Goal: Contribute content

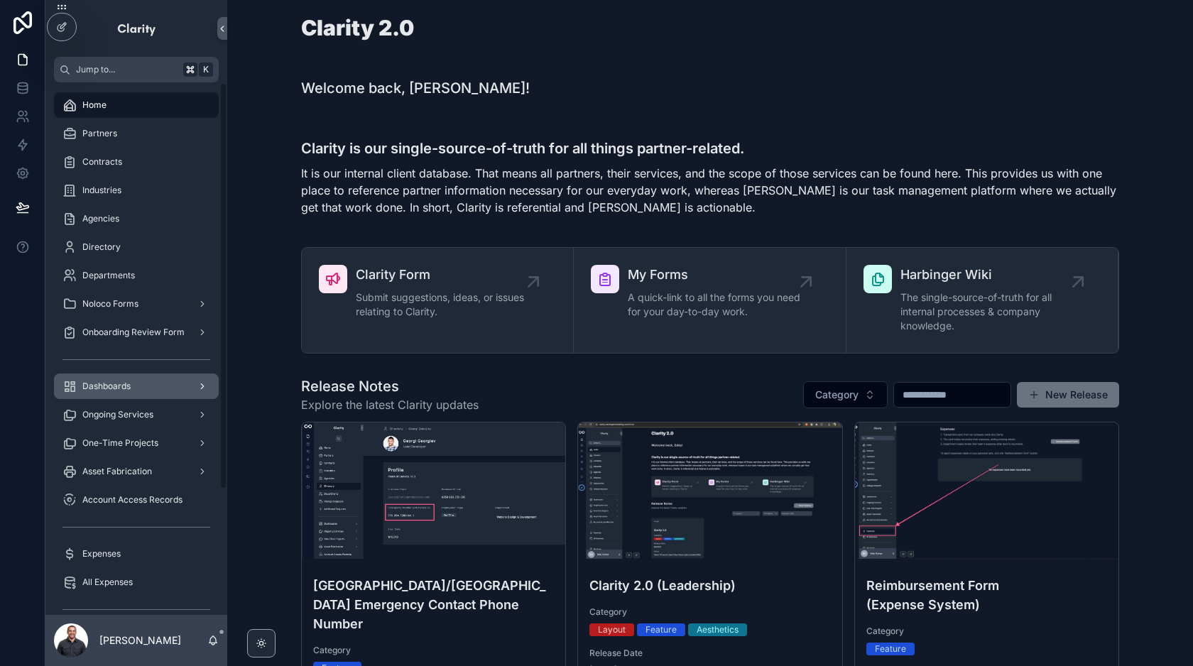
click at [160, 392] on div "Dashboards" at bounding box center [136, 386] width 148 height 23
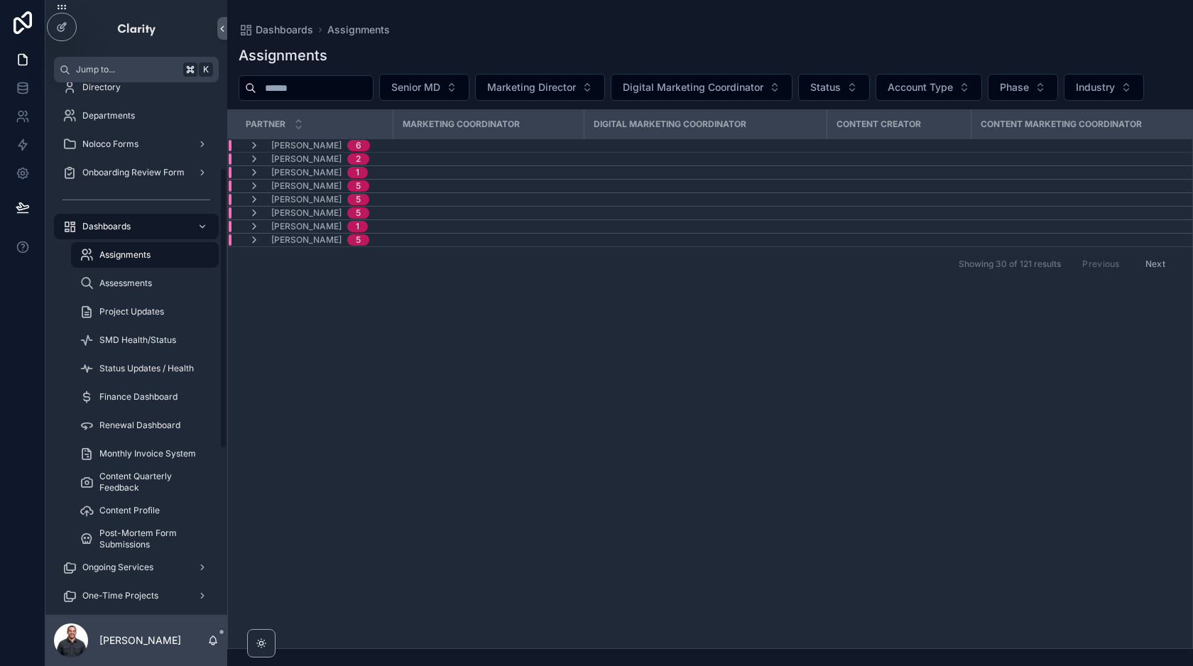
scroll to position [162, 0]
click at [148, 340] on span "SMD Health/Status" at bounding box center [137, 337] width 77 height 11
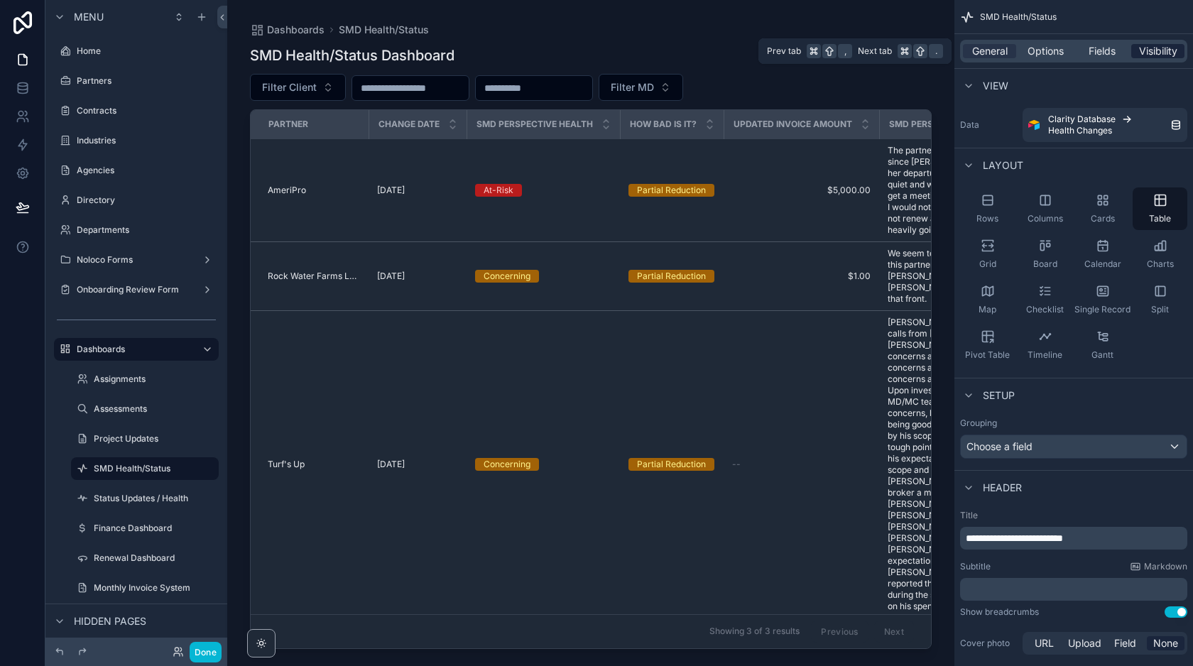
click at [1155, 55] on span "Visibility" at bounding box center [1158, 51] width 38 height 14
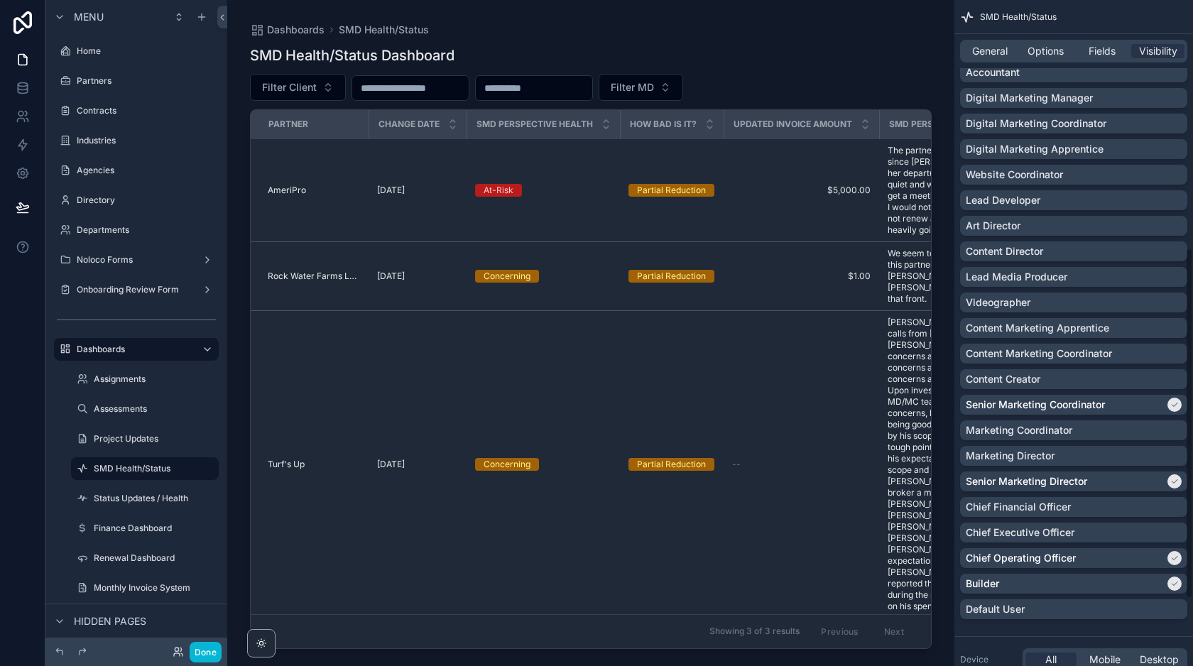
scroll to position [474, 0]
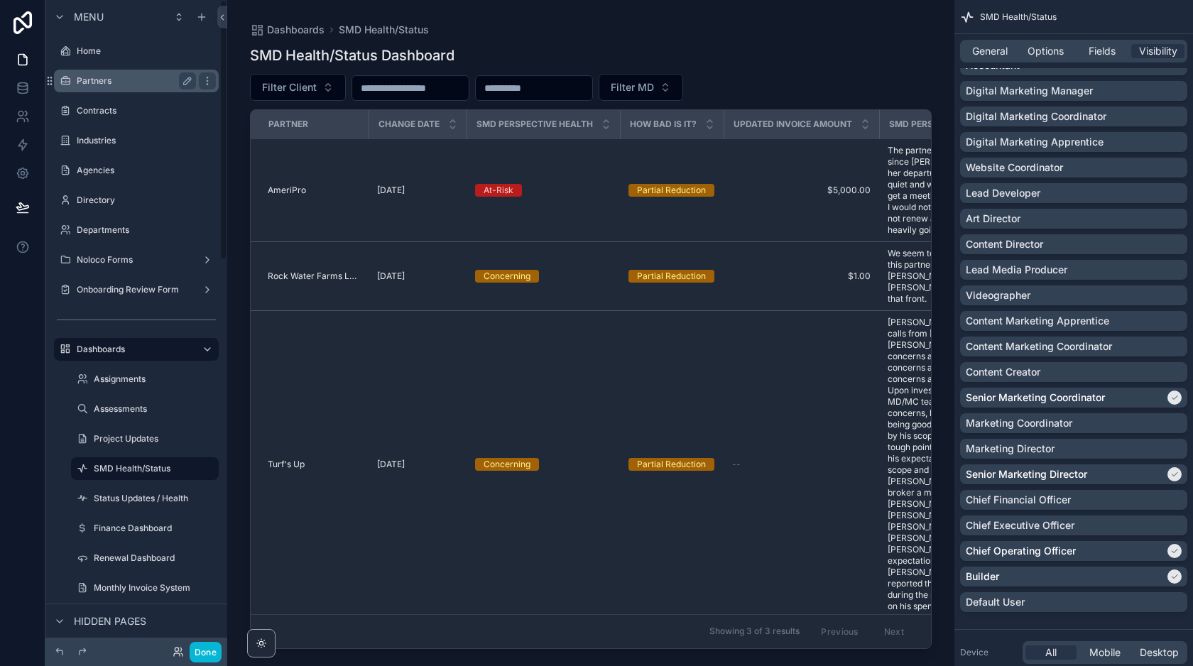
click at [116, 85] on label "Partners" at bounding box center [134, 80] width 114 height 11
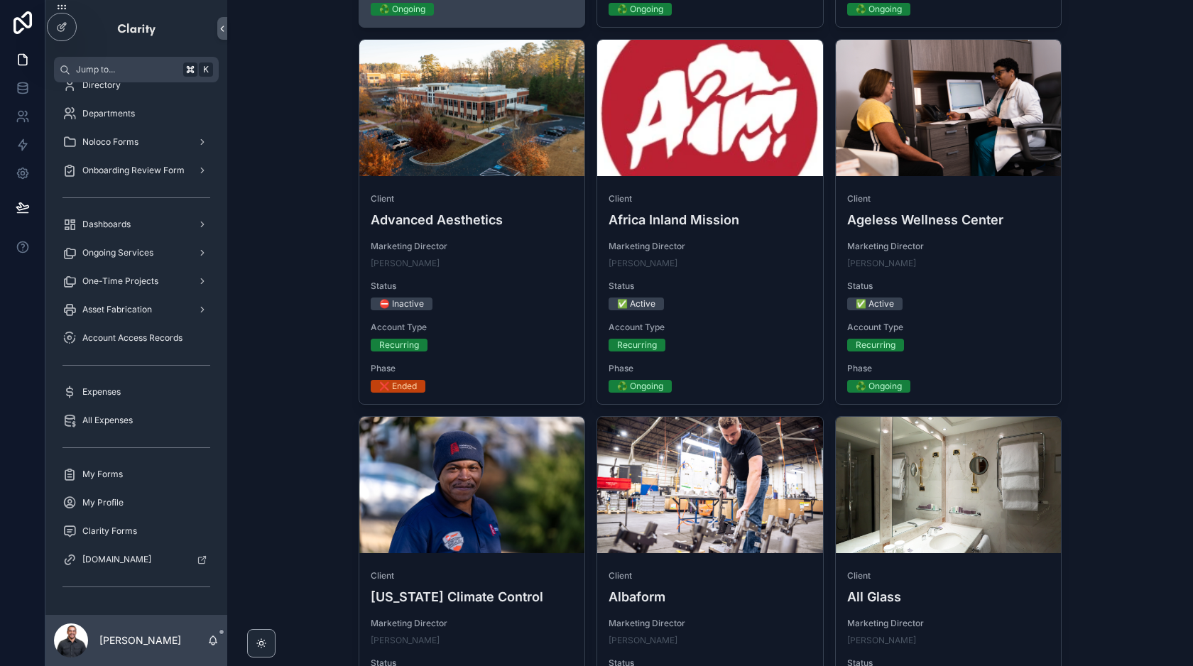
scroll to position [890, 0]
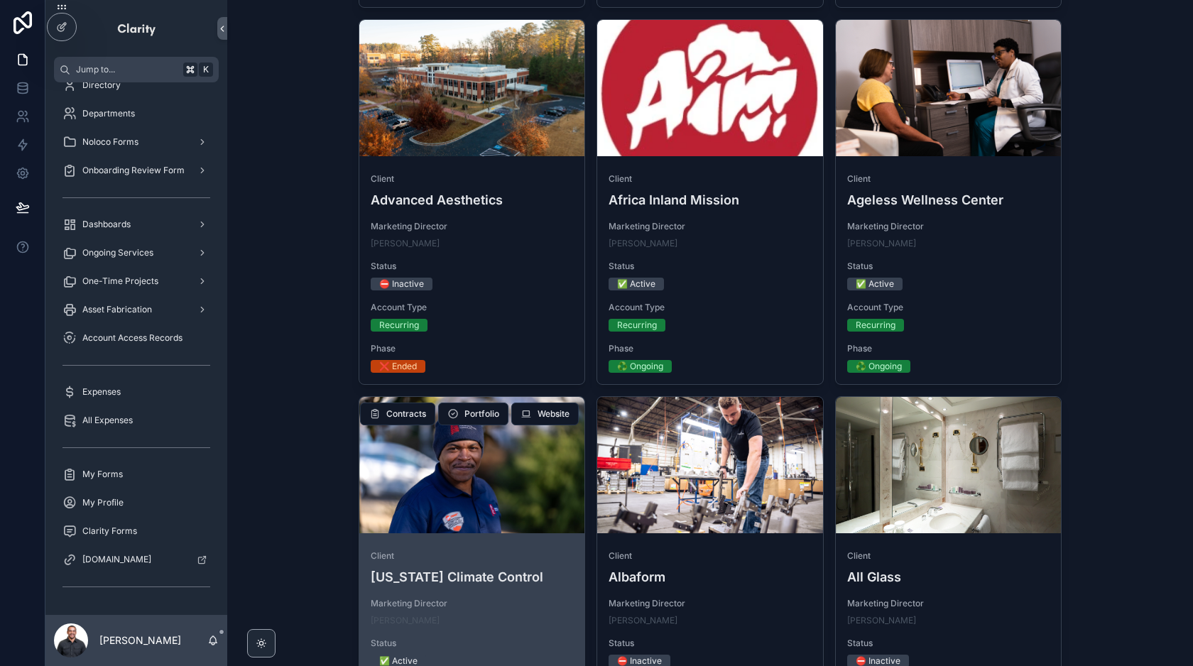
click at [513, 474] on div "scrollable content" at bounding box center [472, 465] width 226 height 136
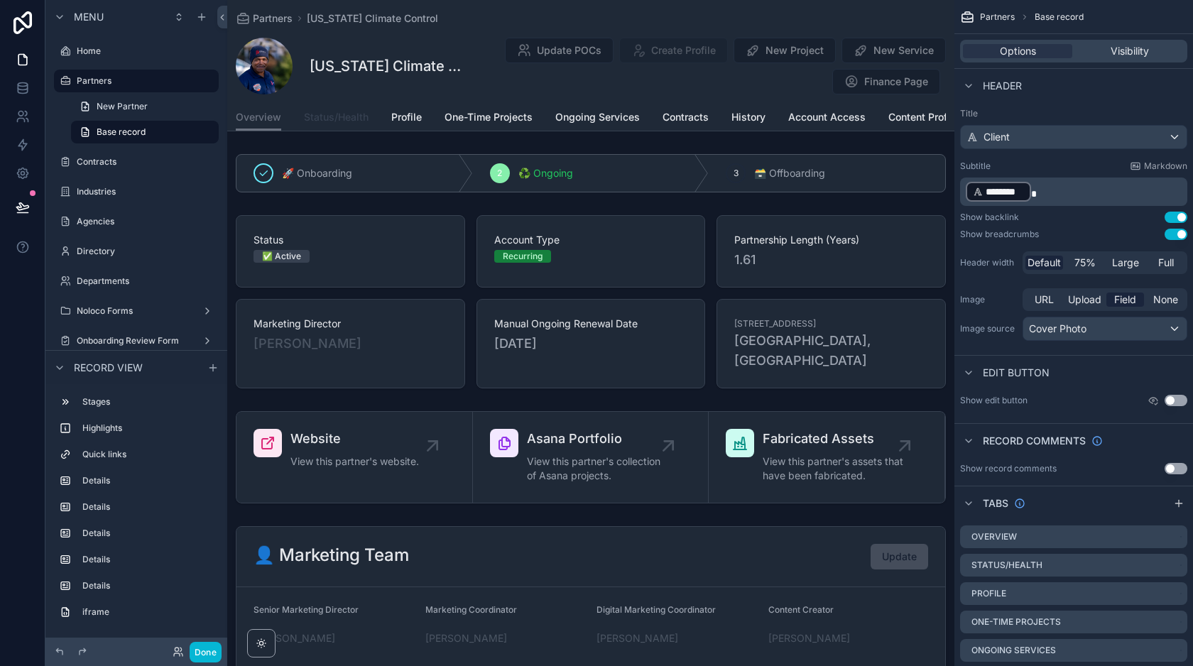
click at [341, 116] on span "Status/Health" at bounding box center [336, 117] width 65 height 14
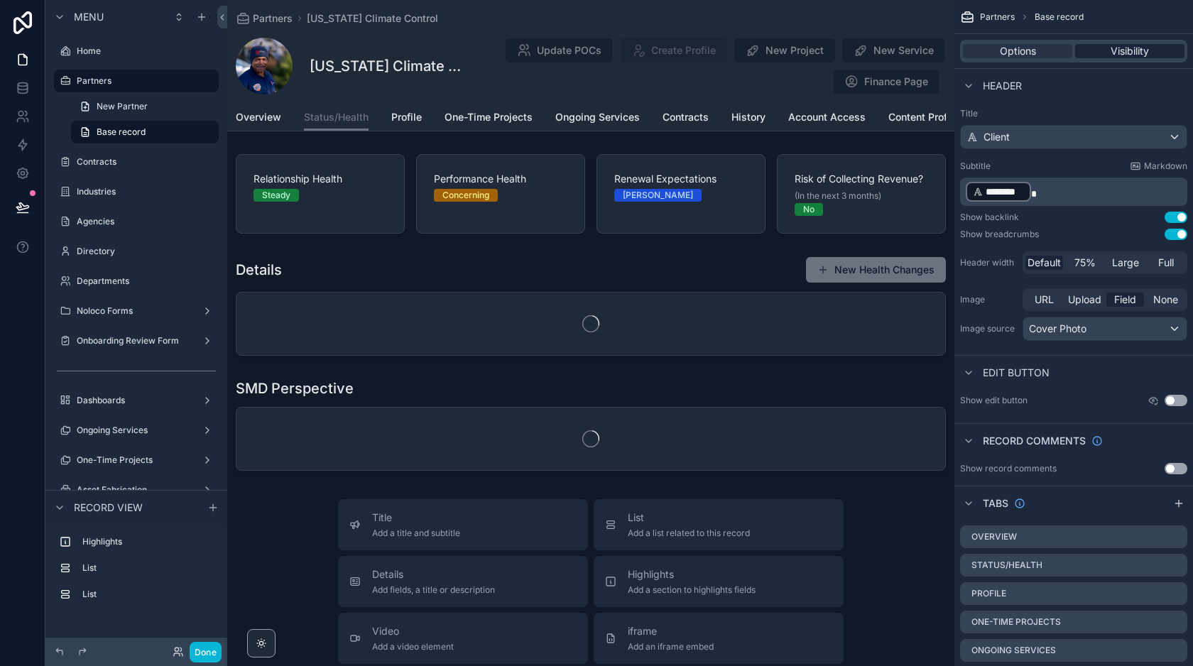
click at [1117, 53] on span "Visibility" at bounding box center [1130, 51] width 38 height 14
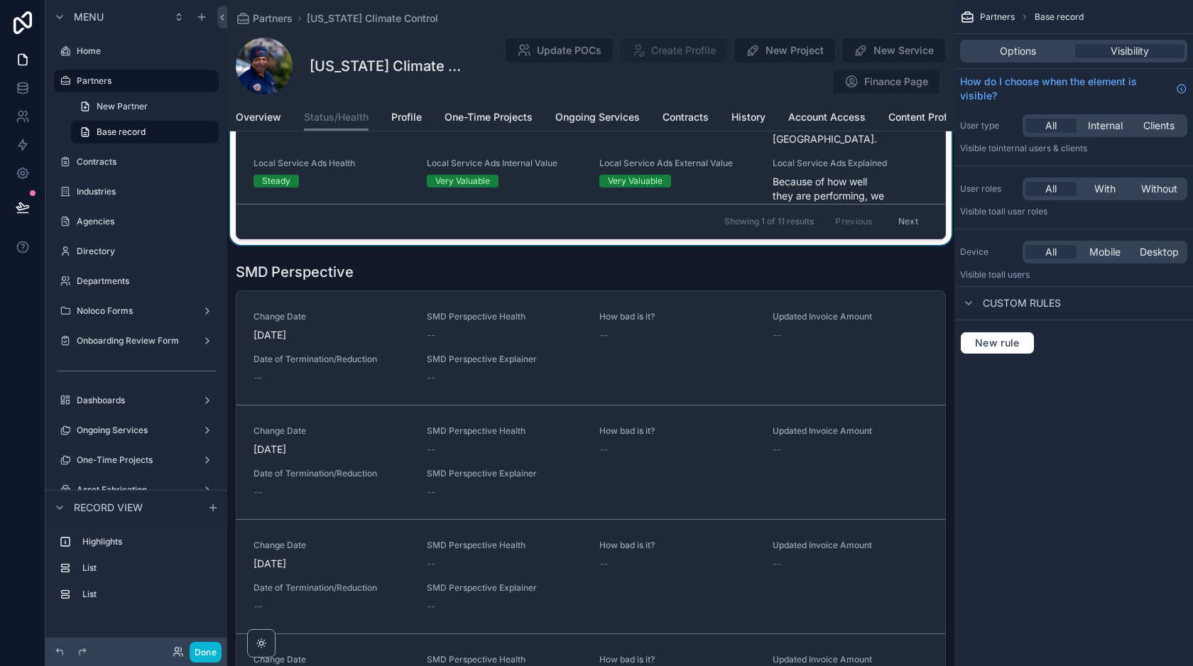
scroll to position [635, 0]
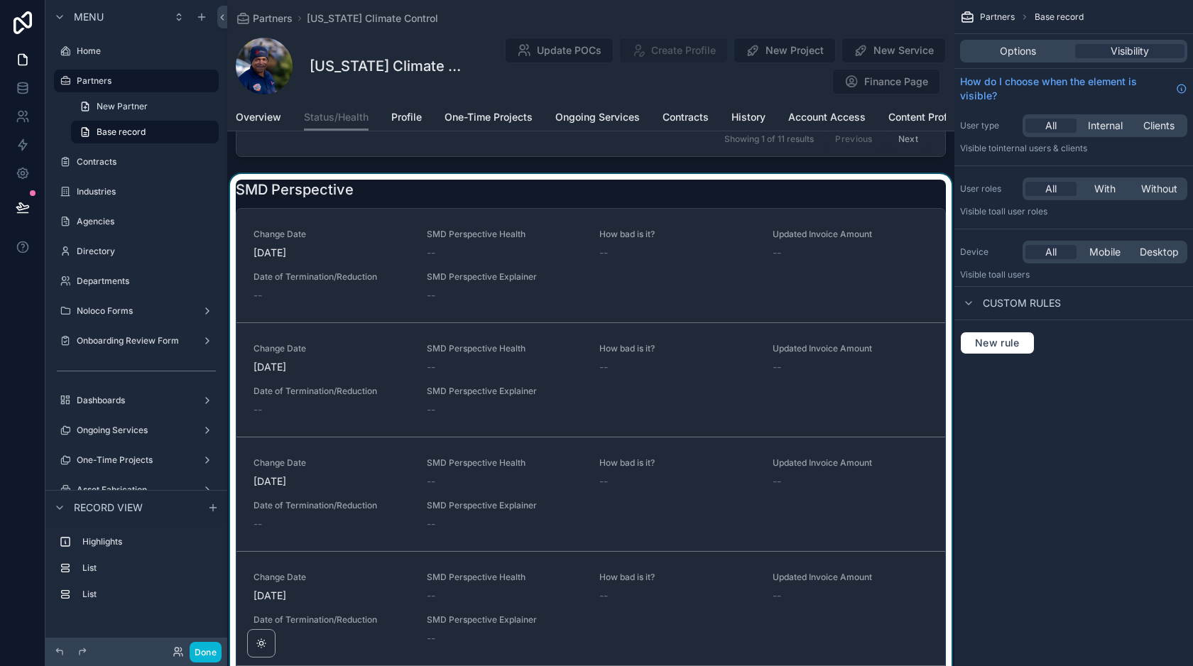
click at [656, 300] on div "scrollable content" at bounding box center [590, 444] width 727 height 540
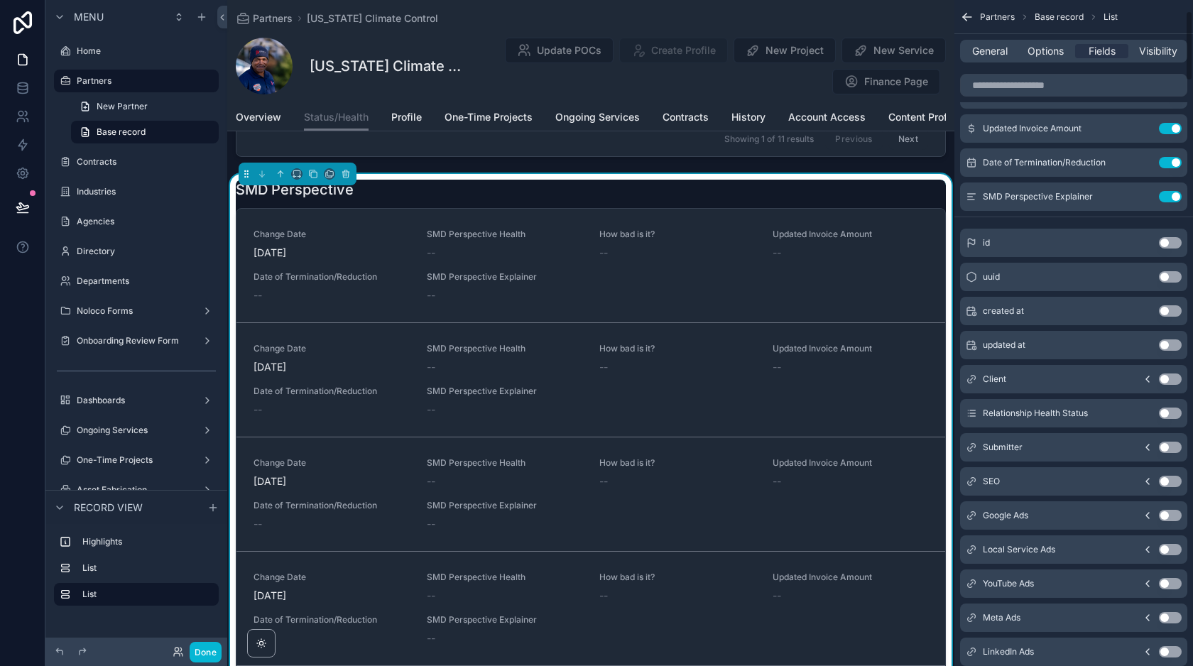
scroll to position [113, 0]
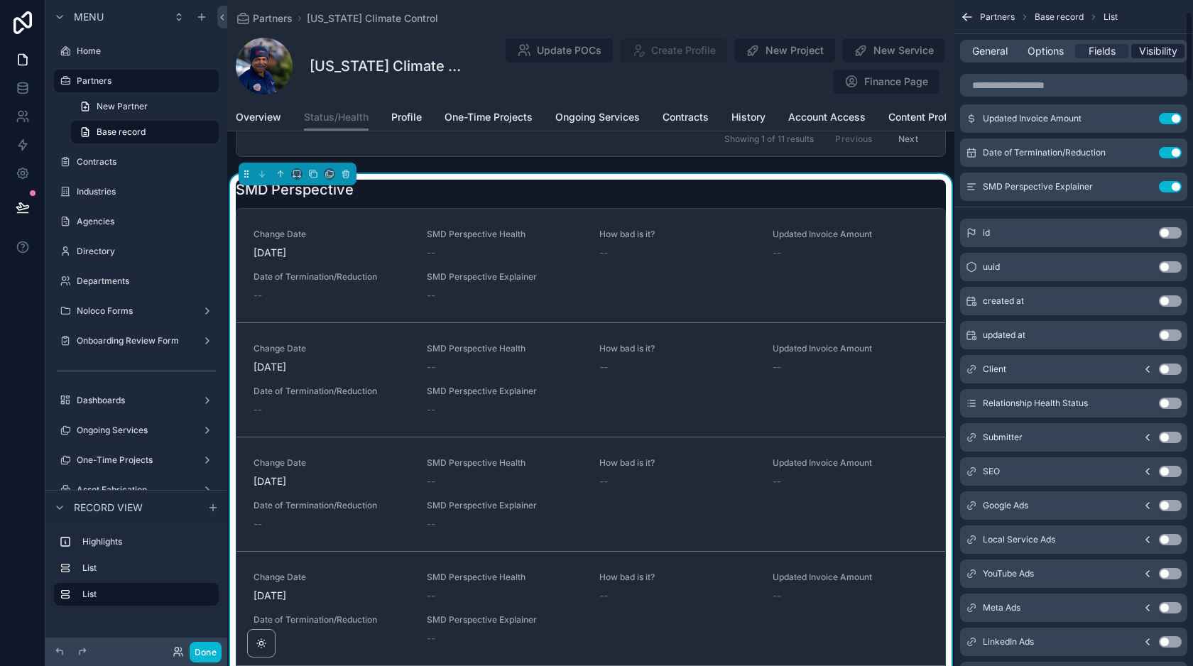
click at [1154, 46] on span "Visibility" at bounding box center [1158, 51] width 38 height 14
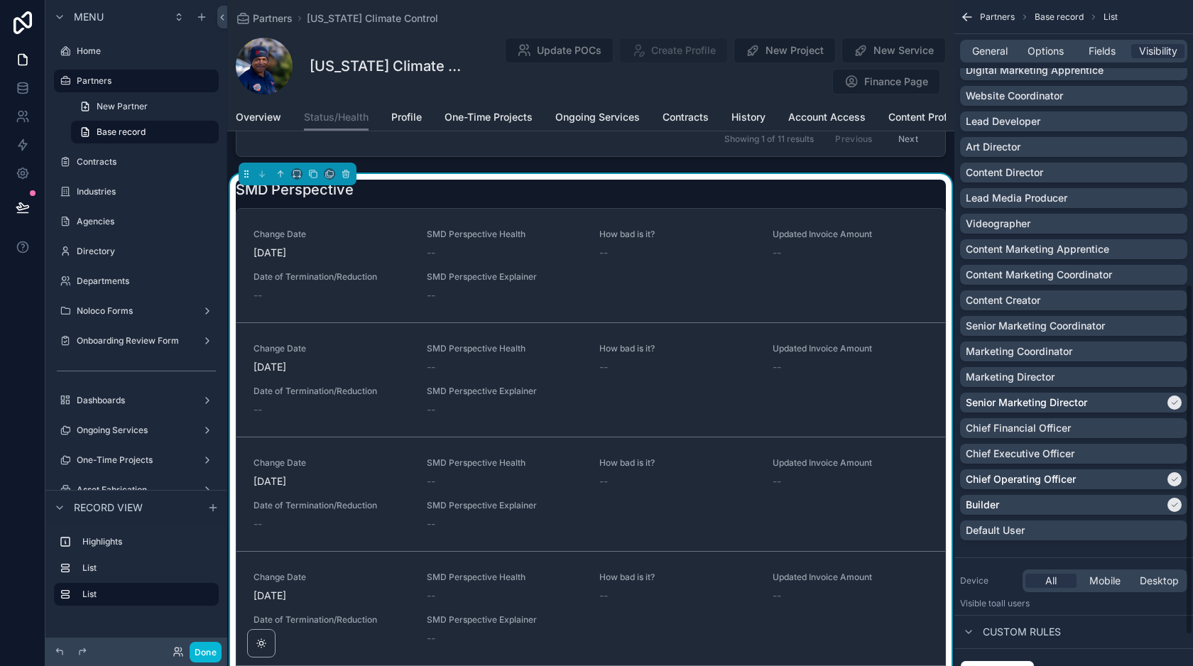
scroll to position [548, 0]
click at [1098, 322] on p "Senior Marketing Coordinator" at bounding box center [1035, 325] width 139 height 14
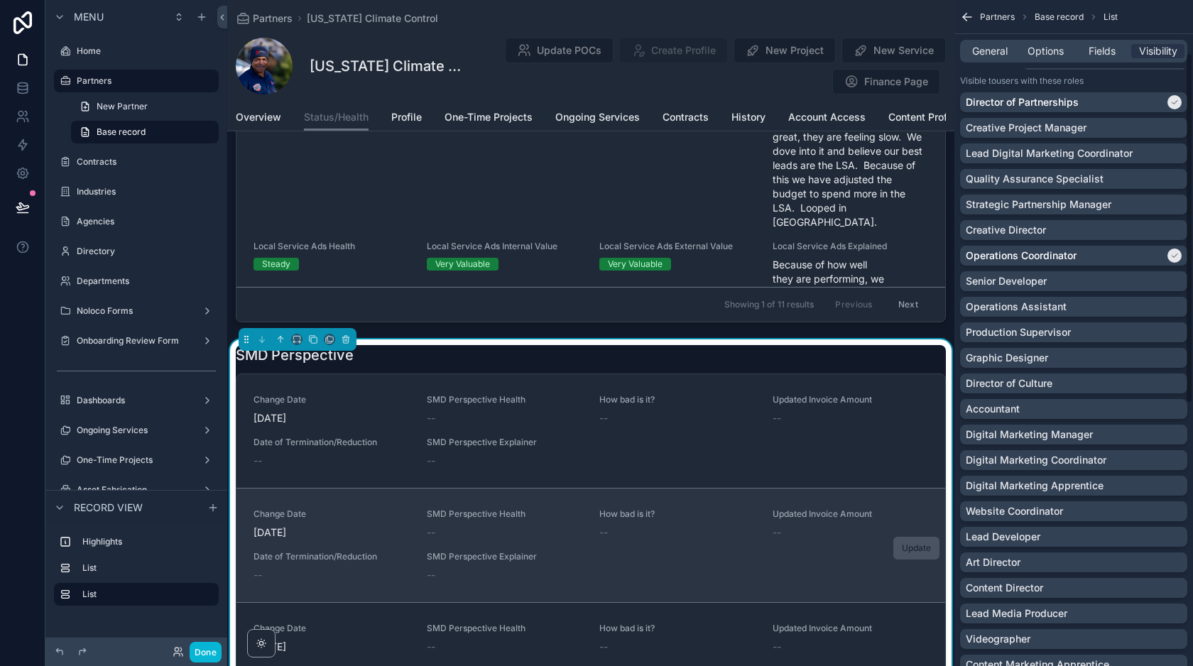
scroll to position [101, 0]
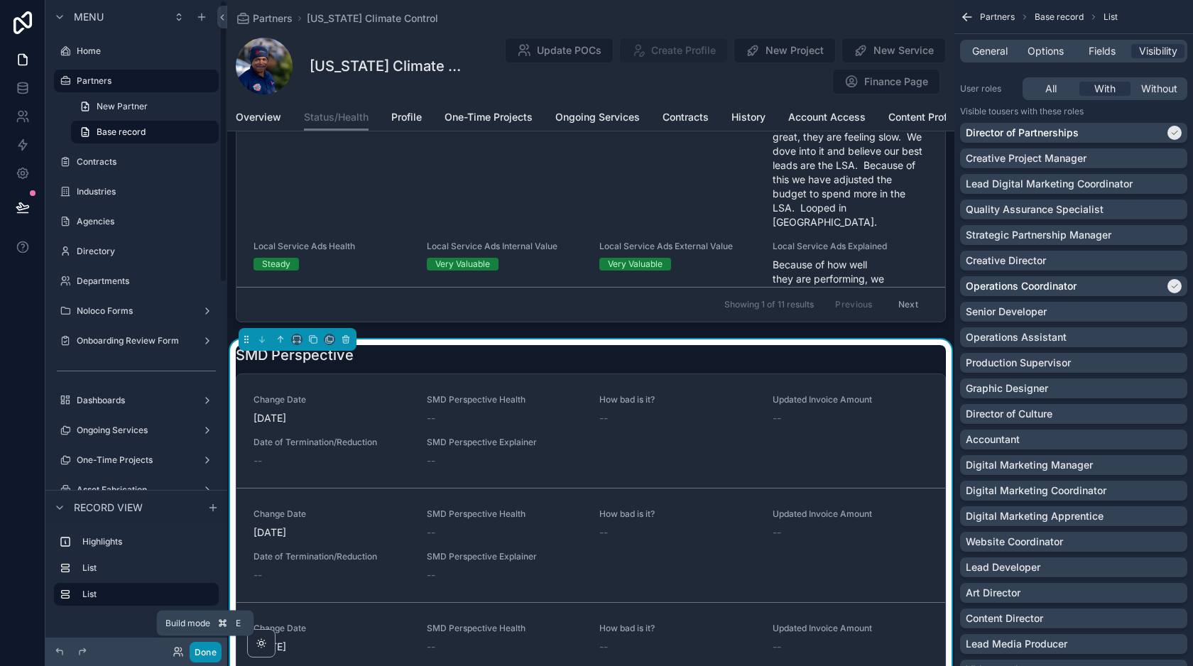
click at [205, 654] on button "Done" at bounding box center [206, 652] width 32 height 21
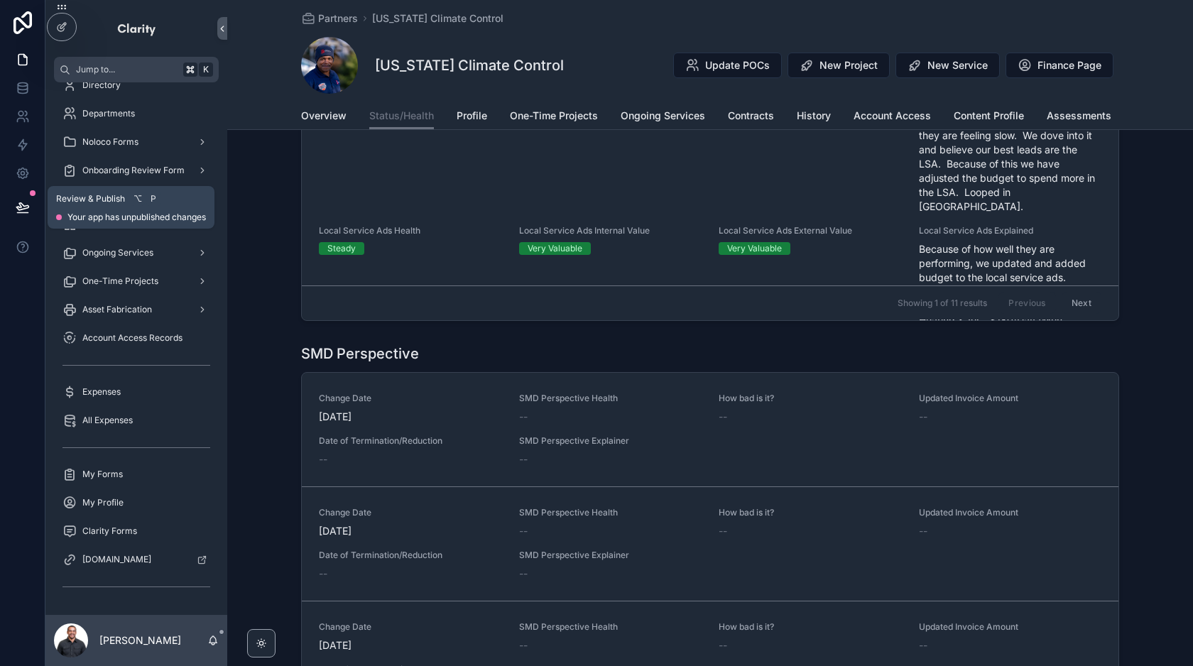
click at [29, 208] on icon at bounding box center [23, 207] width 14 height 14
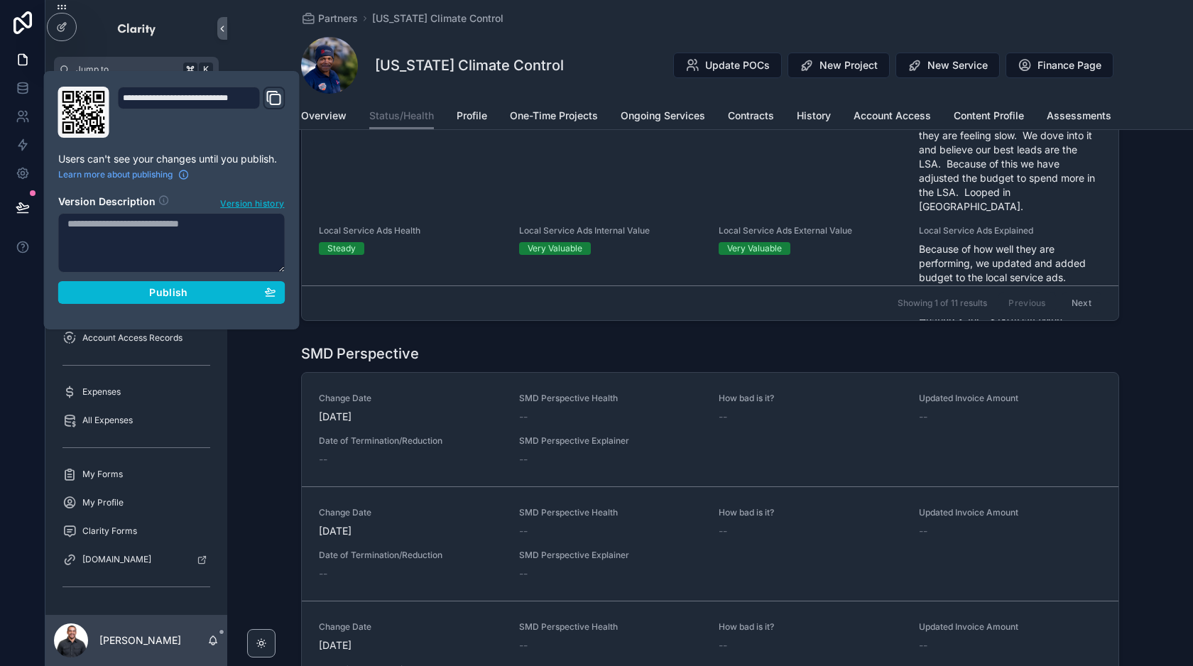
click at [151, 229] on textarea at bounding box center [171, 243] width 227 height 60
click at [170, 251] on textarea at bounding box center [171, 243] width 227 height 60
type textarea "*"
type textarea "**********"
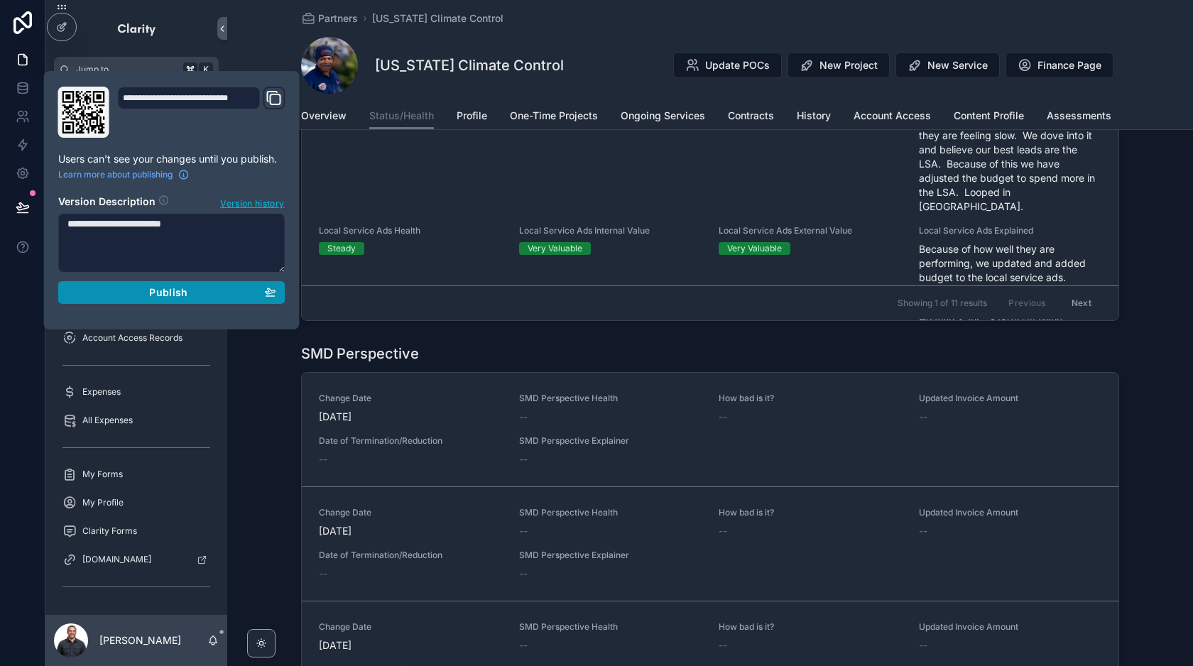
click at [187, 293] on span "Publish" at bounding box center [168, 292] width 38 height 13
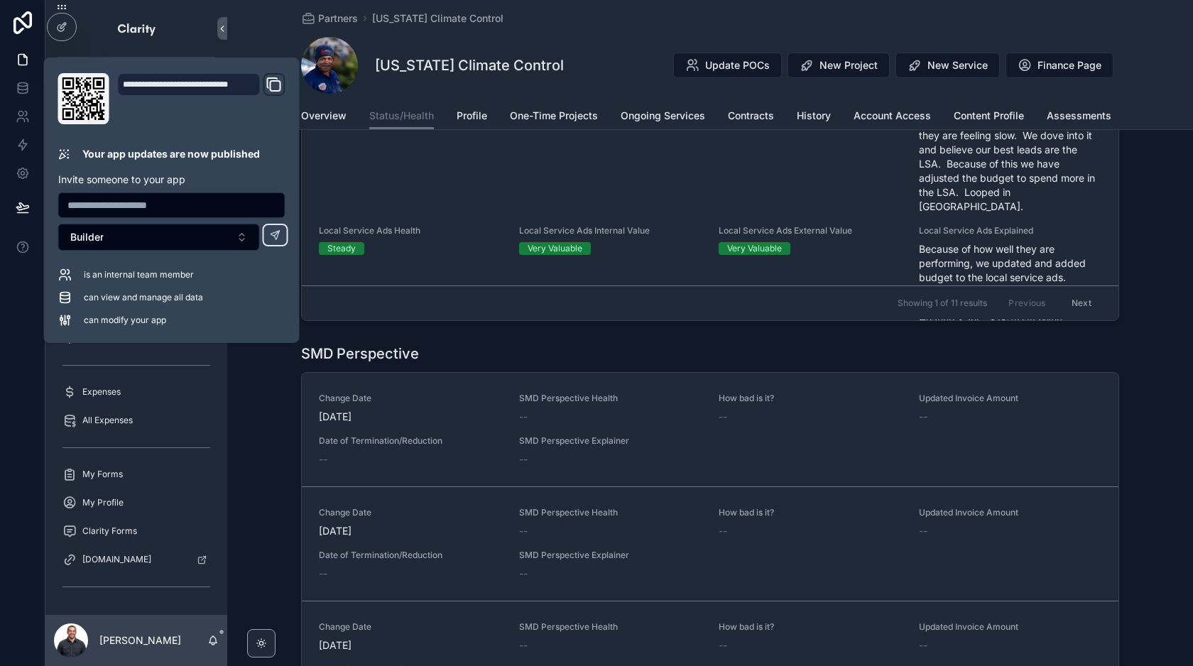
click at [590, 26] on div "Partners [US_STATE] Climate Control [US_STATE] Climate Control Update POCs New …" at bounding box center [710, 51] width 818 height 102
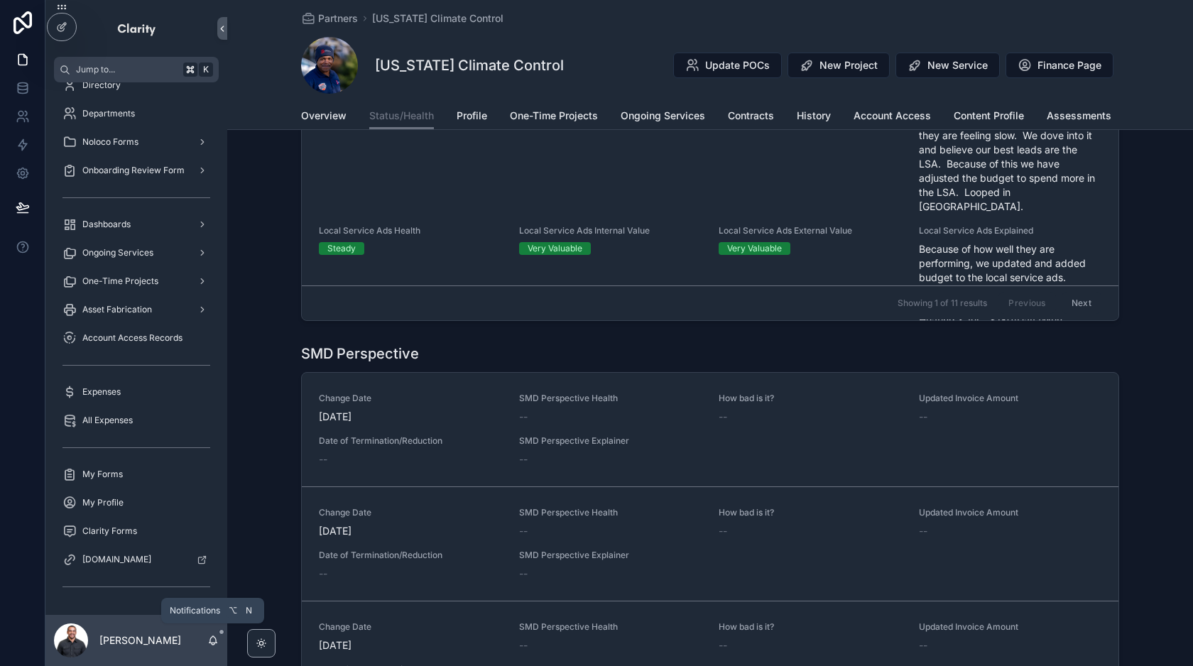
click at [211, 641] on icon "scrollable content" at bounding box center [212, 640] width 11 height 11
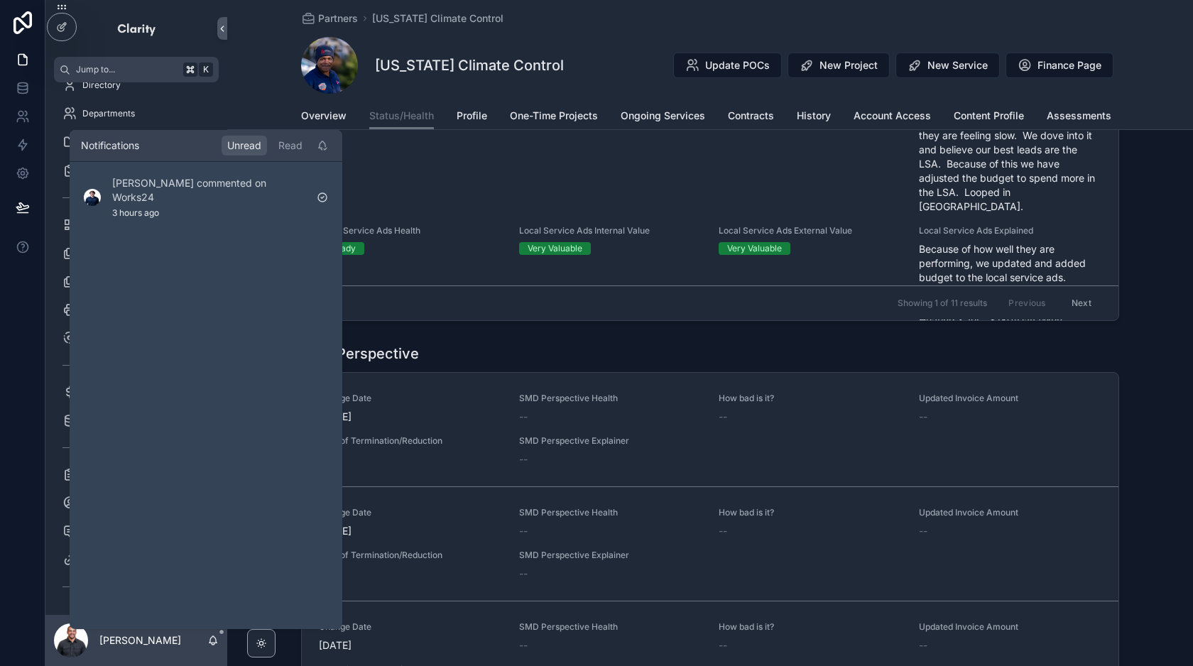
click at [211, 641] on icon "scrollable content" at bounding box center [212, 640] width 11 height 11
click at [21, 31] on icon at bounding box center [23, 22] width 28 height 23
